Goal: Task Accomplishment & Management: Manage account settings

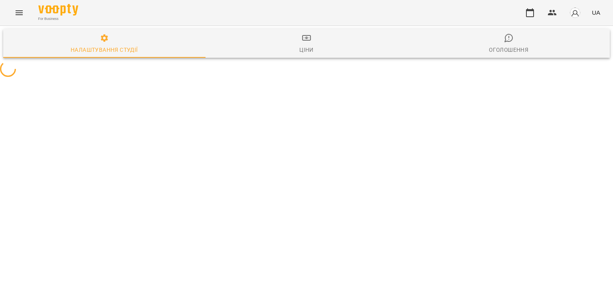
select select "**"
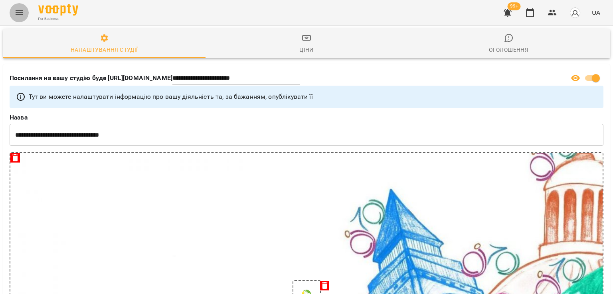
click at [21, 13] on icon "Menu" at bounding box center [19, 13] width 10 height 10
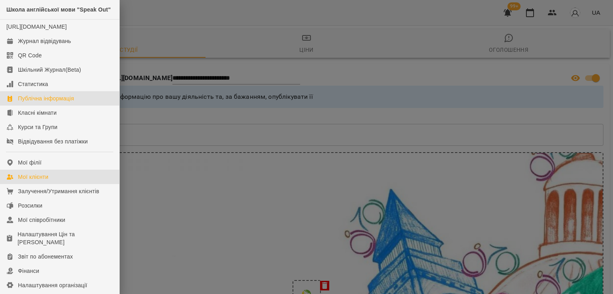
click at [32, 181] on div "Мої клієнти" at bounding box center [33, 177] width 30 height 8
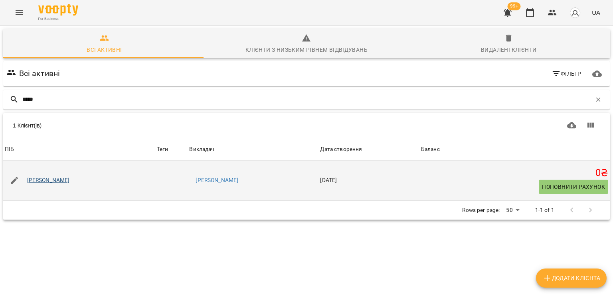
type input "*****"
click at [67, 181] on link "Світлана Жигальцова" at bounding box center [48, 181] width 43 height 8
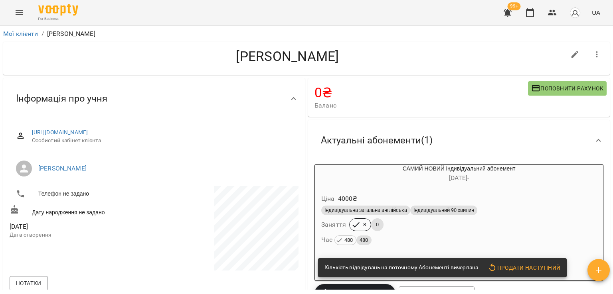
click at [422, 211] on span "Індивідуальний 90 хвилин" at bounding box center [443, 210] width 67 height 7
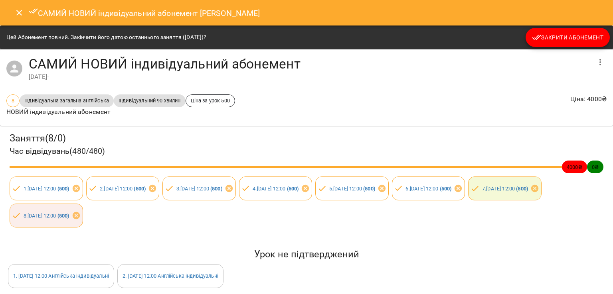
click at [581, 33] on span "Закрити Абонемент" at bounding box center [567, 38] width 71 height 10
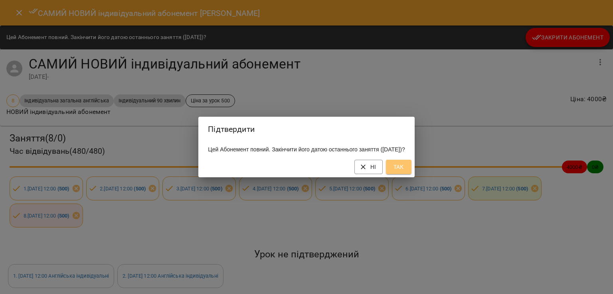
click at [411, 171] on button "Так" at bounding box center [399, 167] width 26 height 14
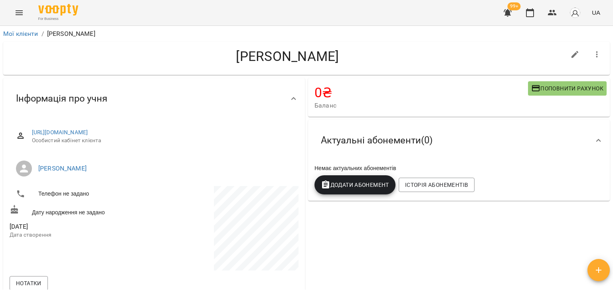
click at [369, 190] on span "Додати Абонемент" at bounding box center [355, 185] width 68 height 10
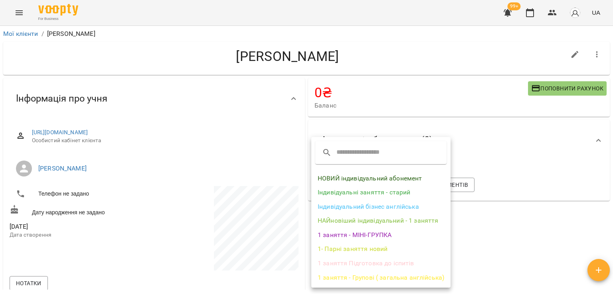
click at [360, 180] on li "НОВИЙ індивідуальний абонемент" at bounding box center [380, 179] width 139 height 14
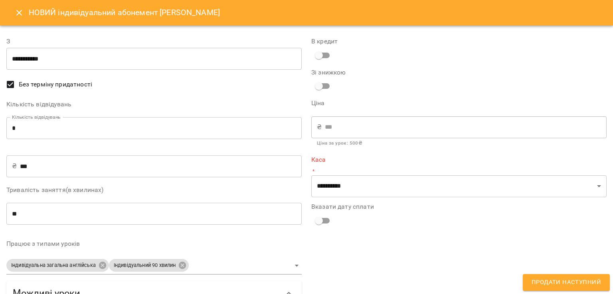
click at [150, 112] on div "Кількість відвідувань Кількість відвідувань * Кількість відвідувань" at bounding box center [153, 121] width 295 height 41
click at [146, 144] on div "**********" at bounding box center [153, 199] width 295 height 335
click at [144, 134] on input "*" at bounding box center [153, 128] width 295 height 22
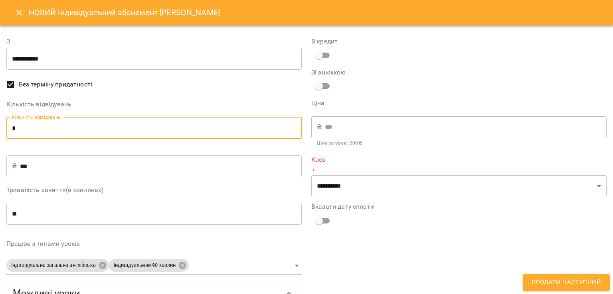
click at [144, 134] on input "*" at bounding box center [153, 128] width 295 height 22
type input "*"
type input "****"
type input "*"
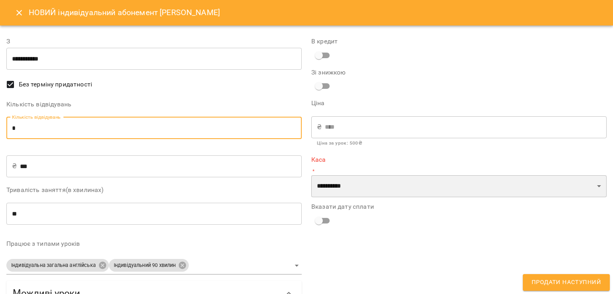
click at [338, 184] on select "**********" at bounding box center [458, 187] width 295 height 22
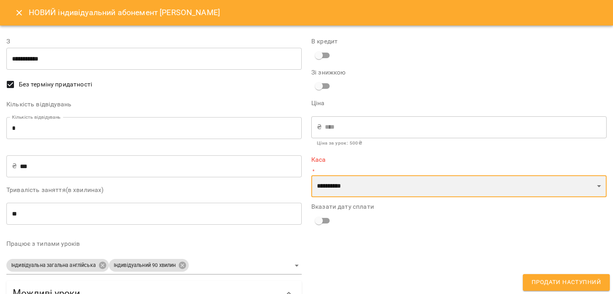
select select "****"
click at [311, 176] on select "**********" at bounding box center [458, 187] width 295 height 22
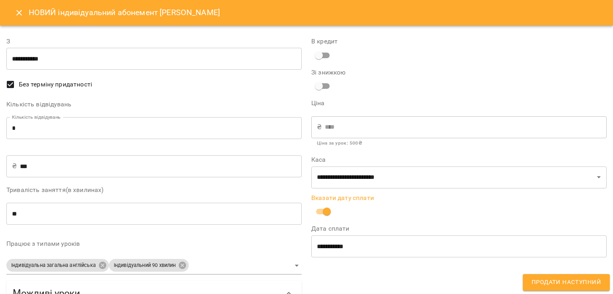
click at [555, 282] on span "Продати наступний" at bounding box center [565, 283] width 69 height 10
click at [555, 282] on div "**********" at bounding box center [458, 261] width 305 height 469
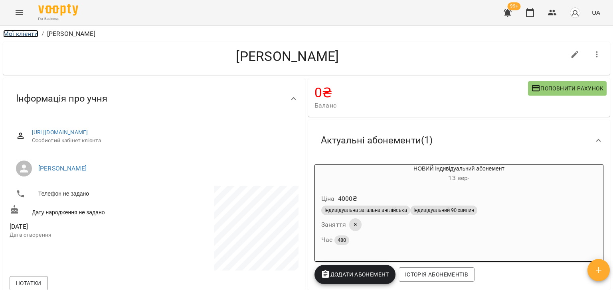
click at [17, 34] on link "Мої клієнти" at bounding box center [20, 34] width 35 height 8
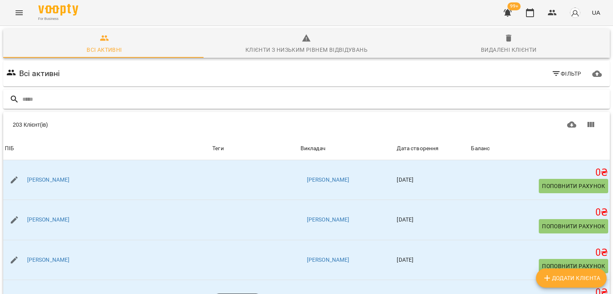
click at [51, 97] on input "text" at bounding box center [314, 99] width 584 height 13
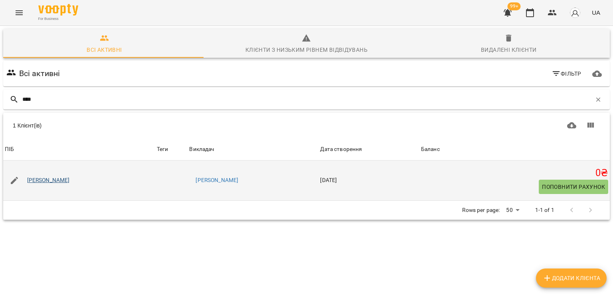
type input "****"
click at [58, 184] on link "Олена Гардецька" at bounding box center [48, 181] width 43 height 8
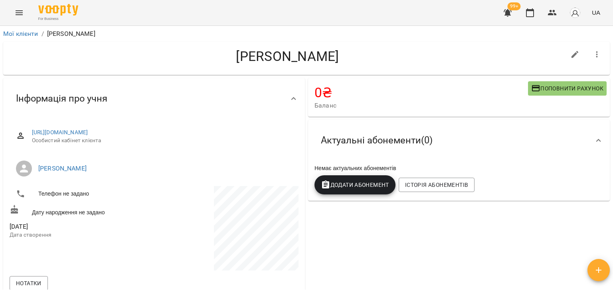
click at [364, 188] on span "Додати Абонемент" at bounding box center [355, 185] width 68 height 10
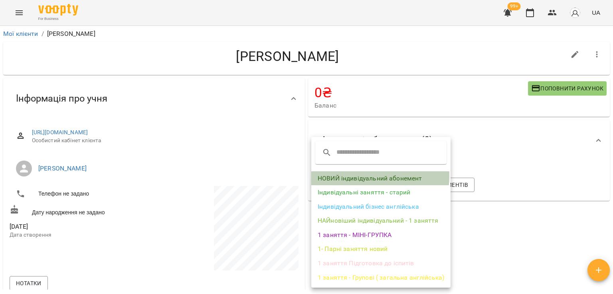
click at [365, 176] on li "НОВИЙ індивідуальний абонемент" at bounding box center [380, 179] width 139 height 14
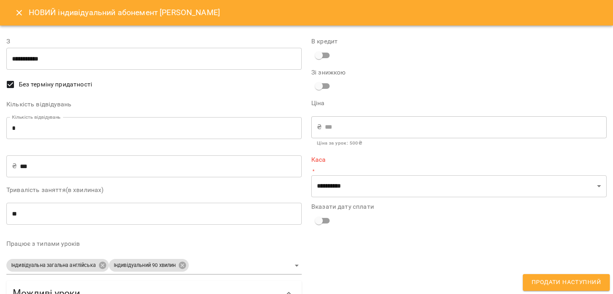
click at [193, 131] on input "*" at bounding box center [153, 128] width 295 height 22
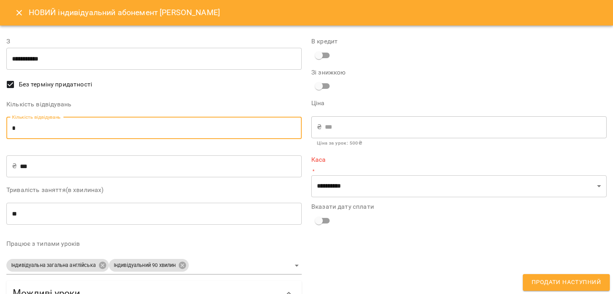
click at [193, 131] on input "*" at bounding box center [153, 128] width 295 height 22
type input "*"
type input "****"
type input "*"
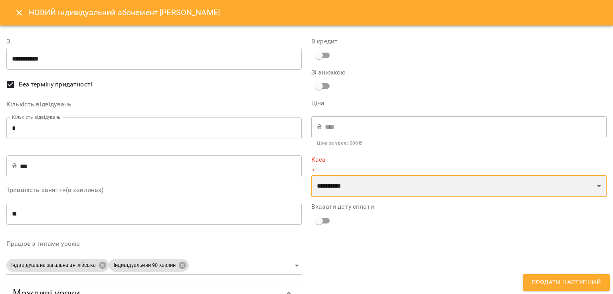
drag, startPoint x: 359, startPoint y: 178, endPoint x: 359, endPoint y: 186, distance: 8.4
click at [359, 178] on select "**********" at bounding box center [458, 187] width 295 height 22
select select "****"
click at [311, 176] on select "**********" at bounding box center [458, 187] width 295 height 22
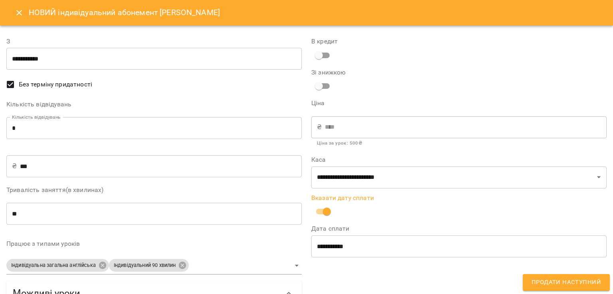
click at [528, 284] on button "Продати наступний" at bounding box center [566, 283] width 87 height 17
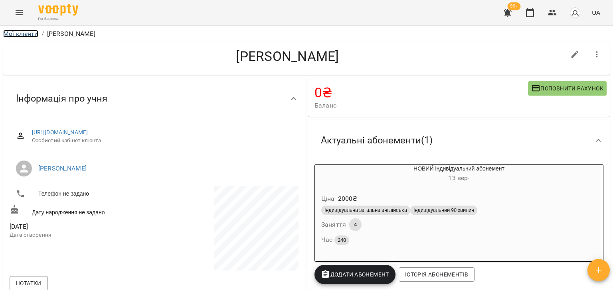
click at [32, 37] on link "Мої клієнти" at bounding box center [20, 34] width 35 height 8
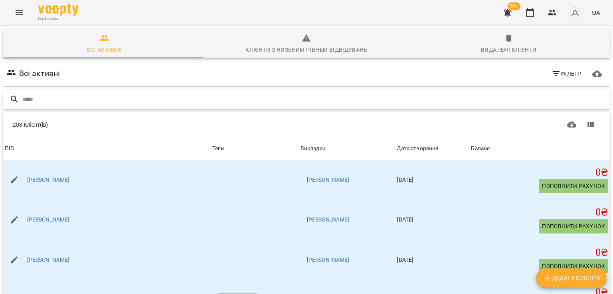
click at [225, 101] on input "text" at bounding box center [314, 99] width 584 height 13
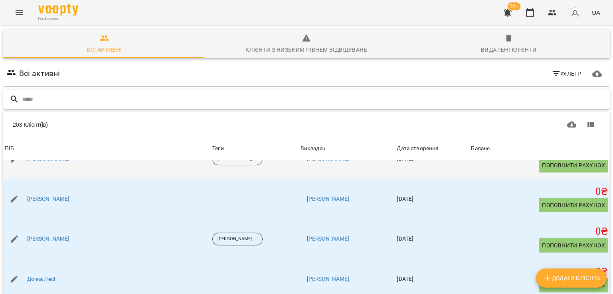
scroll to position [160, 0]
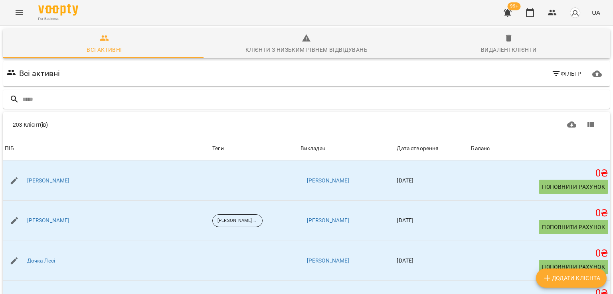
click at [15, 8] on button "Menu" at bounding box center [19, 12] width 19 height 19
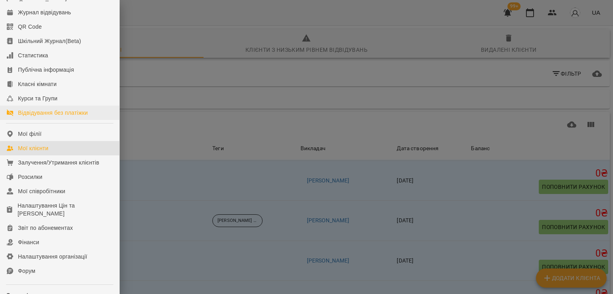
scroll to position [80, 0]
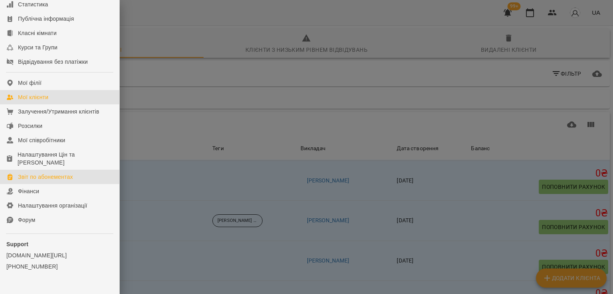
click at [53, 181] on div "Звіт по абонементах" at bounding box center [45, 177] width 55 height 8
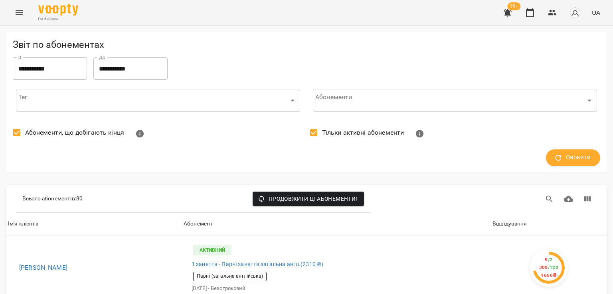
click at [56, 130] on span "Абонементи, що добігають кінця" at bounding box center [74, 133] width 99 height 10
click at [336, 131] on span "Тільки активні абонементи" at bounding box center [363, 133] width 82 height 10
click at [566, 153] on span "Оновити" at bounding box center [572, 158] width 35 height 10
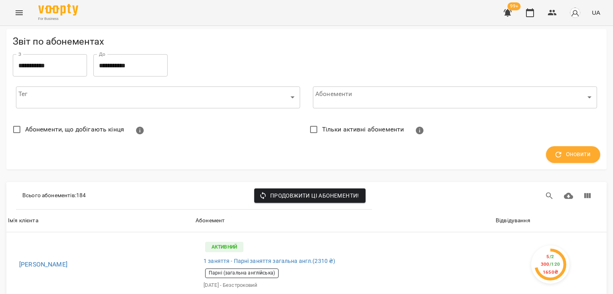
scroll to position [80, 0]
click at [505, 216] on div "Відвідування" at bounding box center [513, 221] width 35 height 10
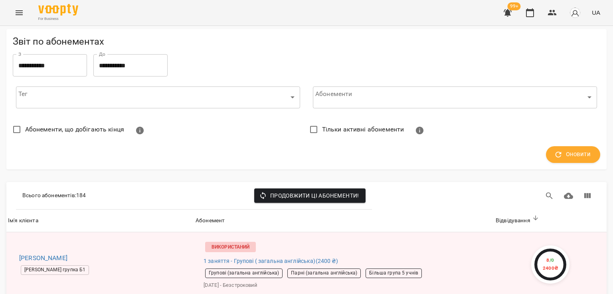
scroll to position [0, 0]
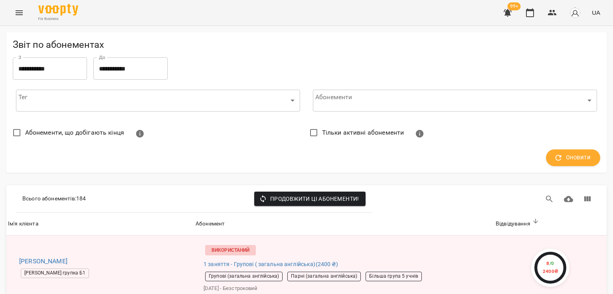
click at [18, 14] on icon "Menu" at bounding box center [19, 13] width 10 height 10
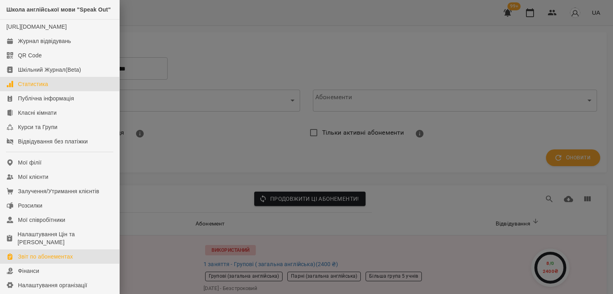
click at [40, 88] on div "Статистика" at bounding box center [33, 84] width 30 height 8
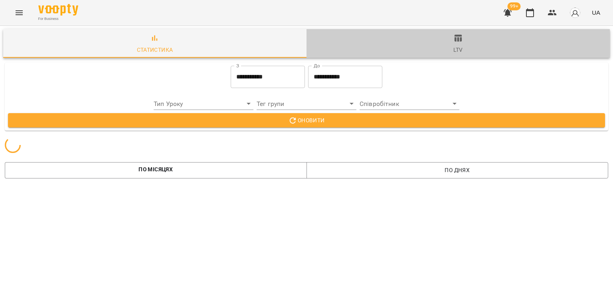
click at [454, 42] on icon "button" at bounding box center [458, 39] width 10 height 10
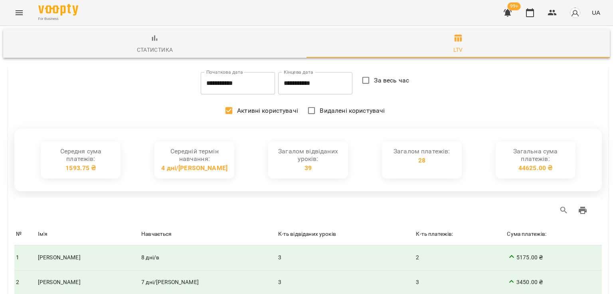
click at [145, 55] on button "Статистика" at bounding box center [154, 43] width 303 height 29
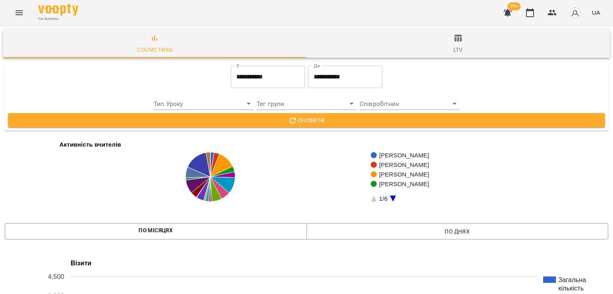
click at [511, 15] on icon "button" at bounding box center [508, 13] width 8 height 8
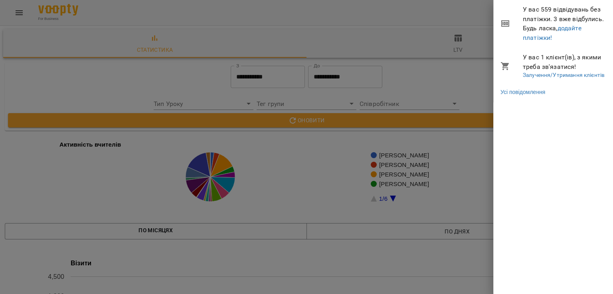
click at [458, 17] on div at bounding box center [306, 147] width 613 height 294
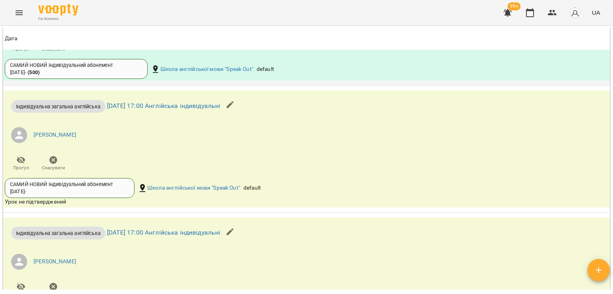
scroll to position [732, 0]
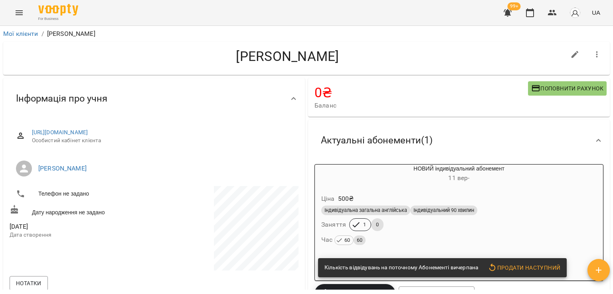
click at [389, 182] on h6 "11 вер -" at bounding box center [459, 178] width 288 height 11
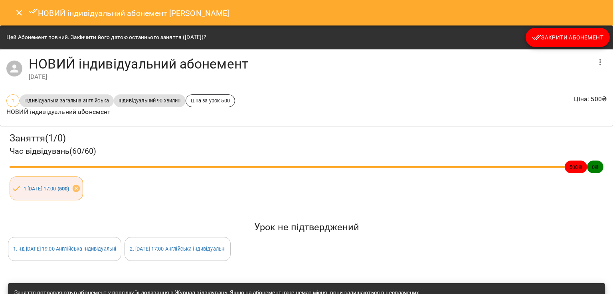
click at [551, 41] on span "Закрити Абонемент" at bounding box center [567, 38] width 71 height 10
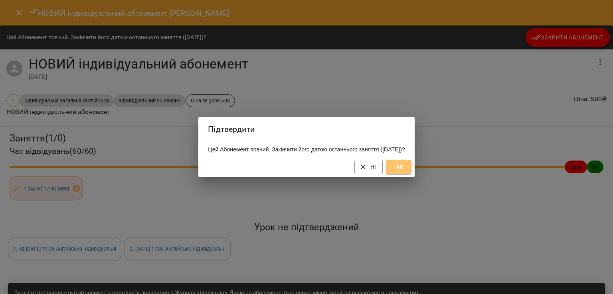
click at [405, 172] on span "Так" at bounding box center [398, 167] width 13 height 10
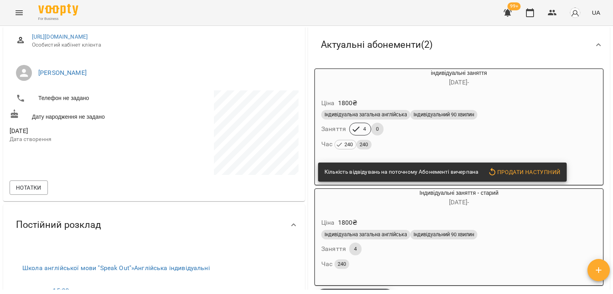
scroll to position [120, 0]
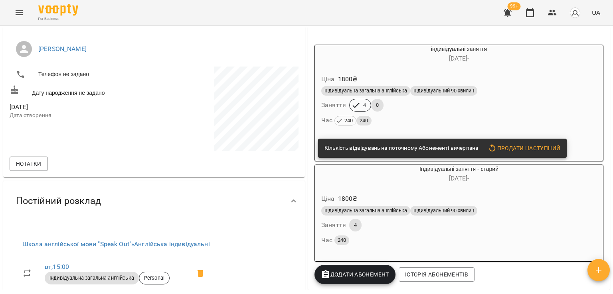
click at [452, 126] on div "Час 240 240" at bounding box center [458, 120] width 275 height 11
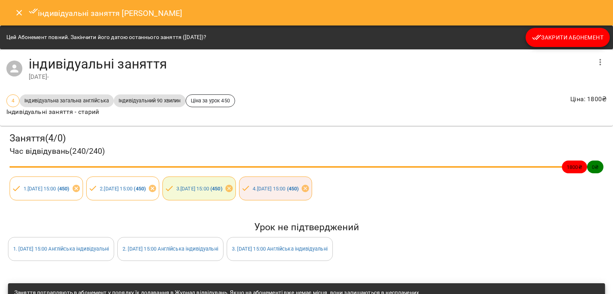
click at [541, 36] on span "Закрити Абонемент" at bounding box center [567, 38] width 71 height 10
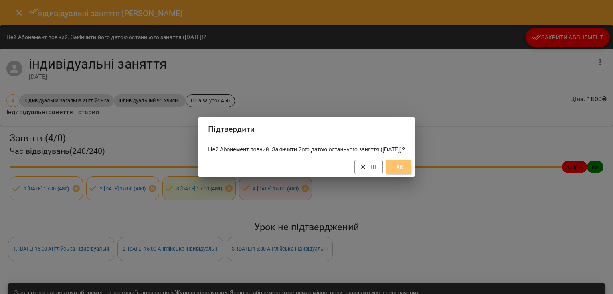
click at [405, 170] on span "Так" at bounding box center [398, 167] width 13 height 10
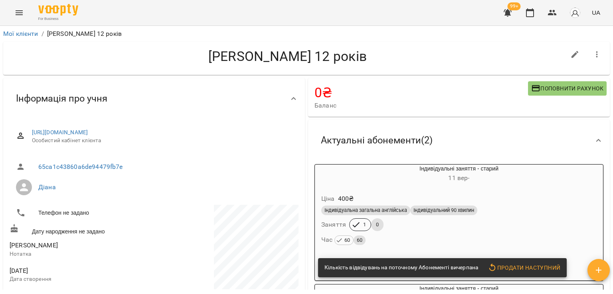
click at [431, 195] on div "Ціна 400 ₴" at bounding box center [459, 199] width 278 height 14
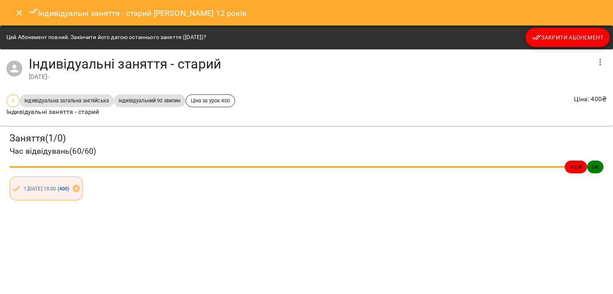
click at [555, 37] on span "Закрити Абонемент" at bounding box center [567, 38] width 71 height 10
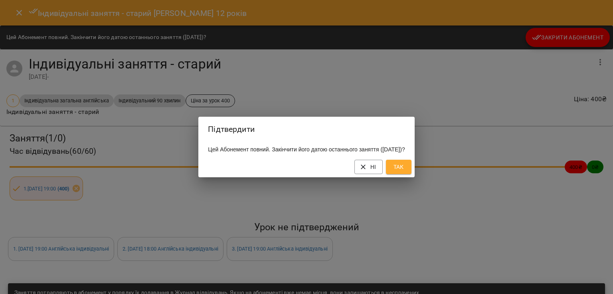
click at [414, 175] on div "Ні Так" at bounding box center [306, 167] width 216 height 21
click at [411, 174] on button "Так" at bounding box center [399, 167] width 26 height 14
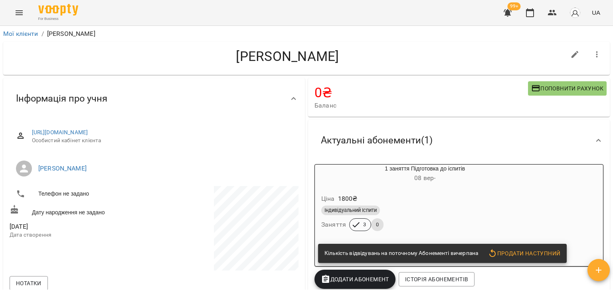
click at [505, 8] on icon "button" at bounding box center [508, 13] width 10 height 10
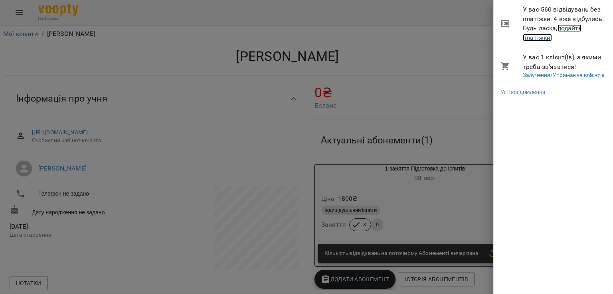
click at [530, 36] on link "додайте платіжки!" at bounding box center [552, 32] width 59 height 17
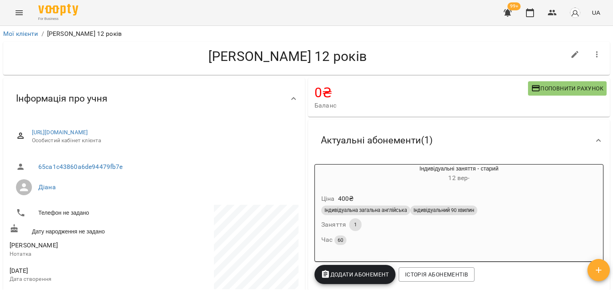
click at [404, 186] on div "Ціна 400 ₴ Індивідуальна загальна англійська Індивідуальний 90 хвилин Заняття 1…" at bounding box center [458, 221] width 291 height 71
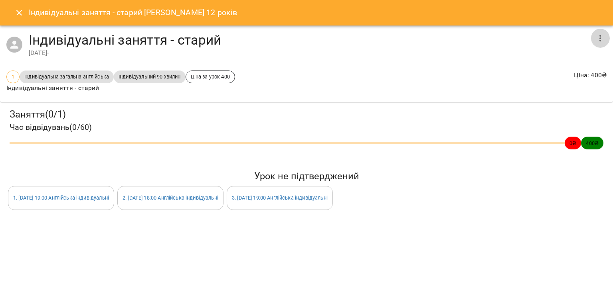
click at [602, 38] on icon "button" at bounding box center [600, 39] width 10 height 10
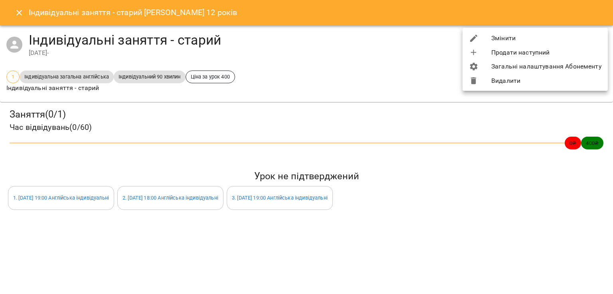
click at [553, 39] on li "Змінити" at bounding box center [534, 38] width 145 height 14
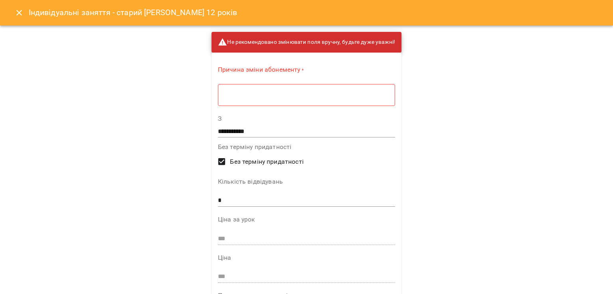
click at [353, 107] on div "Причина зміни абонементу * * ​" at bounding box center [306, 87] width 177 height 44
click at [348, 99] on div "* ​" at bounding box center [306, 95] width 177 height 22
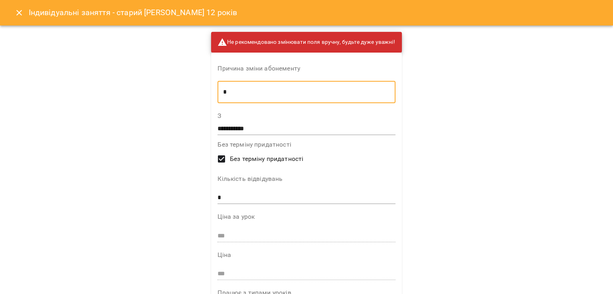
type textarea "*"
click at [251, 120] on div "**********" at bounding box center [306, 124] width 178 height 22
click at [251, 122] on input "**********" at bounding box center [306, 128] width 178 height 13
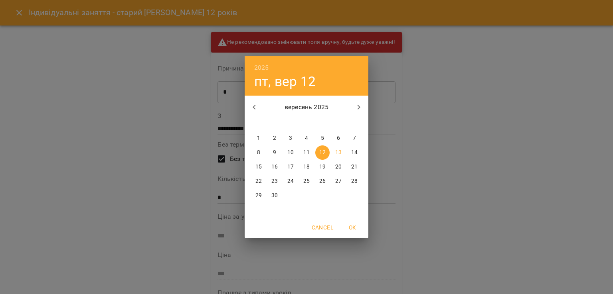
click at [308, 151] on p "11" at bounding box center [306, 153] width 6 height 8
type input "**********"
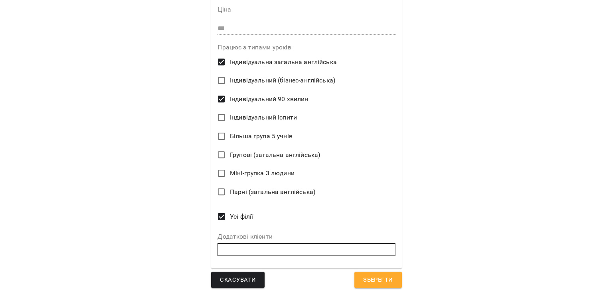
scroll to position [246, 0]
click at [380, 276] on span "Зберегти" at bounding box center [378, 280] width 30 height 10
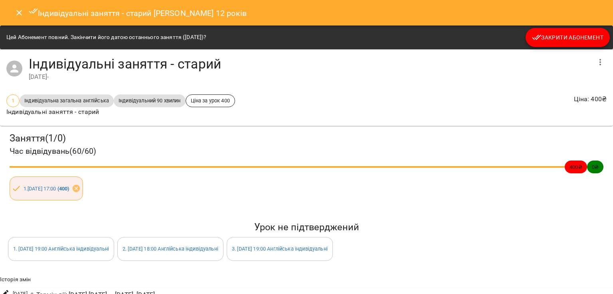
click at [551, 30] on button "Закрити Абонемент" at bounding box center [567, 37] width 84 height 19
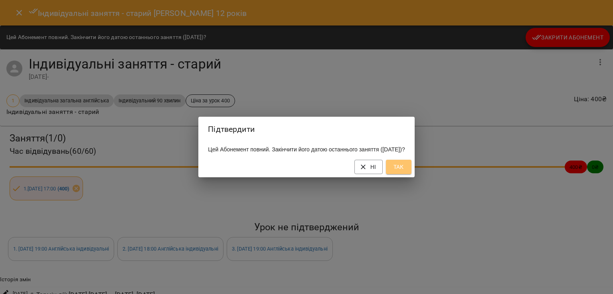
click at [405, 171] on span "Так" at bounding box center [398, 167] width 13 height 10
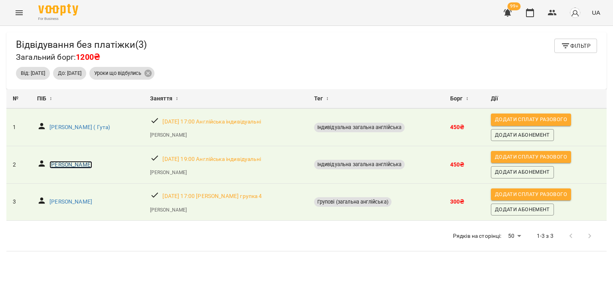
click at [86, 162] on p "[PERSON_NAME]" at bounding box center [70, 165] width 43 height 8
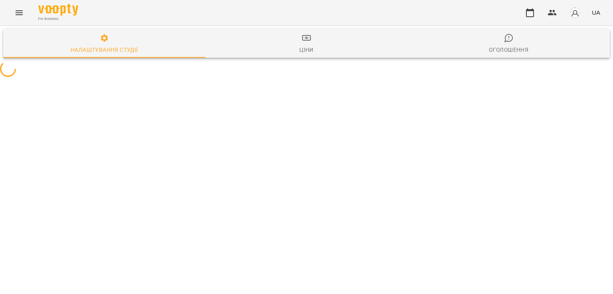
select select "**"
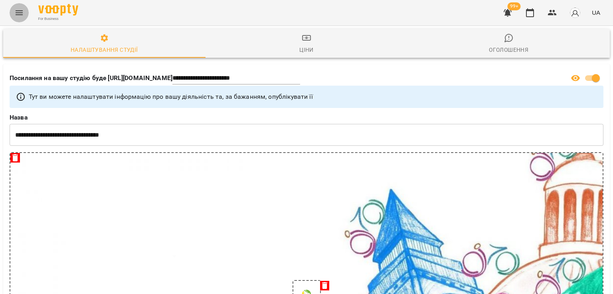
click at [13, 15] on button "Menu" at bounding box center [19, 12] width 19 height 19
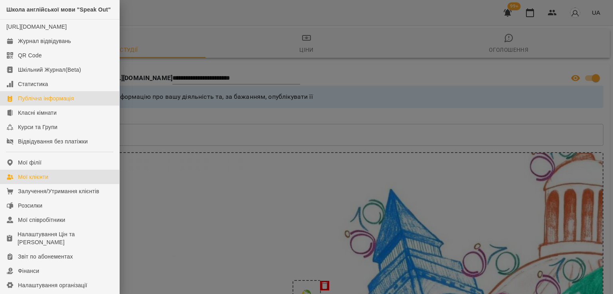
click at [36, 184] on link "Мої клієнти" at bounding box center [59, 177] width 119 height 14
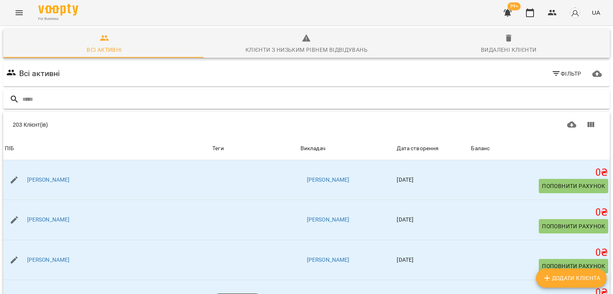
click at [59, 103] on input "text" at bounding box center [314, 99] width 584 height 13
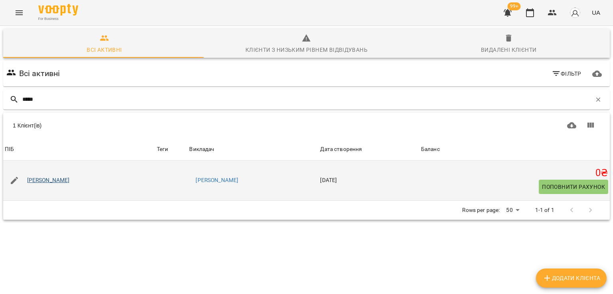
type input "*****"
click at [60, 180] on link "[PERSON_NAME]" at bounding box center [48, 181] width 43 height 8
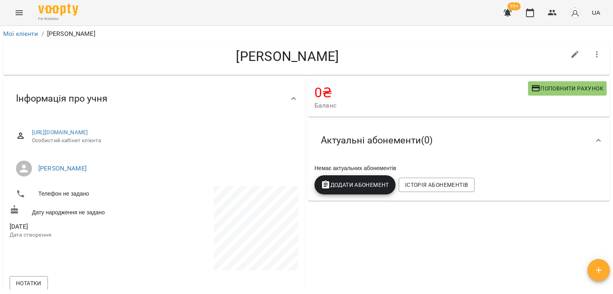
click at [604, 53] on div "[PERSON_NAME]" at bounding box center [307, 58] width 610 height 36
click at [596, 56] on button "button" at bounding box center [596, 54] width 19 height 19
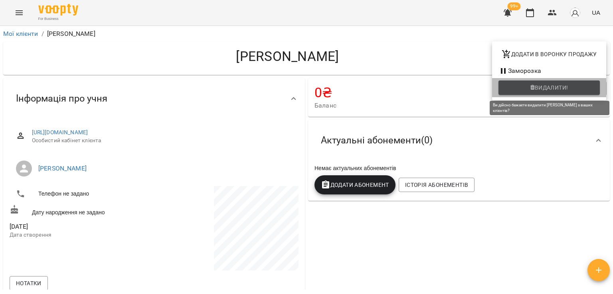
click at [533, 88] on icon "button" at bounding box center [532, 88] width 4 height 6
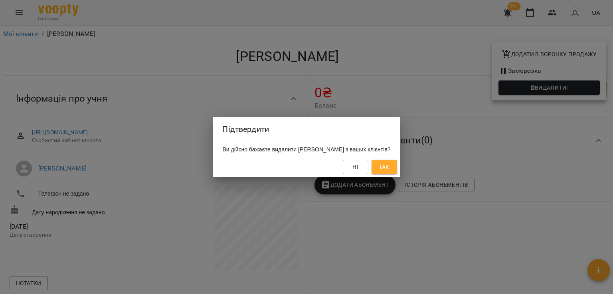
click at [389, 165] on span "Так" at bounding box center [384, 167] width 10 height 10
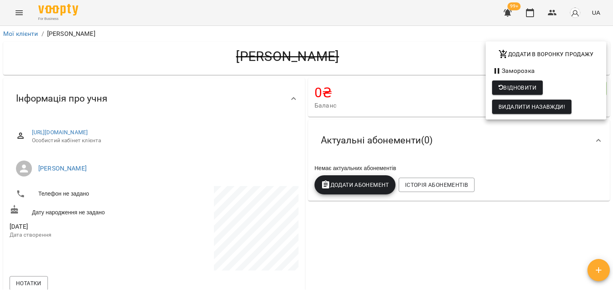
click at [27, 34] on div at bounding box center [306, 147] width 613 height 294
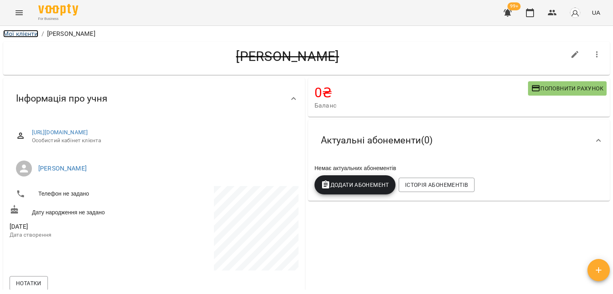
click at [27, 34] on link "Мої клієнти" at bounding box center [20, 34] width 35 height 8
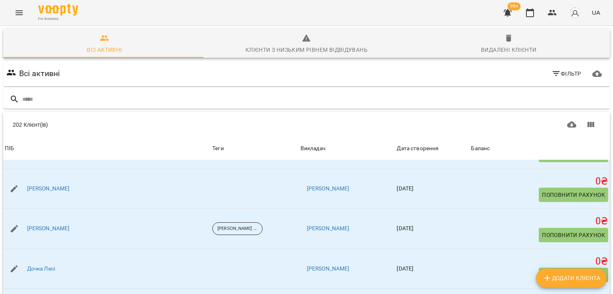
scroll to position [239, 0]
